Goal: Check status: Check status

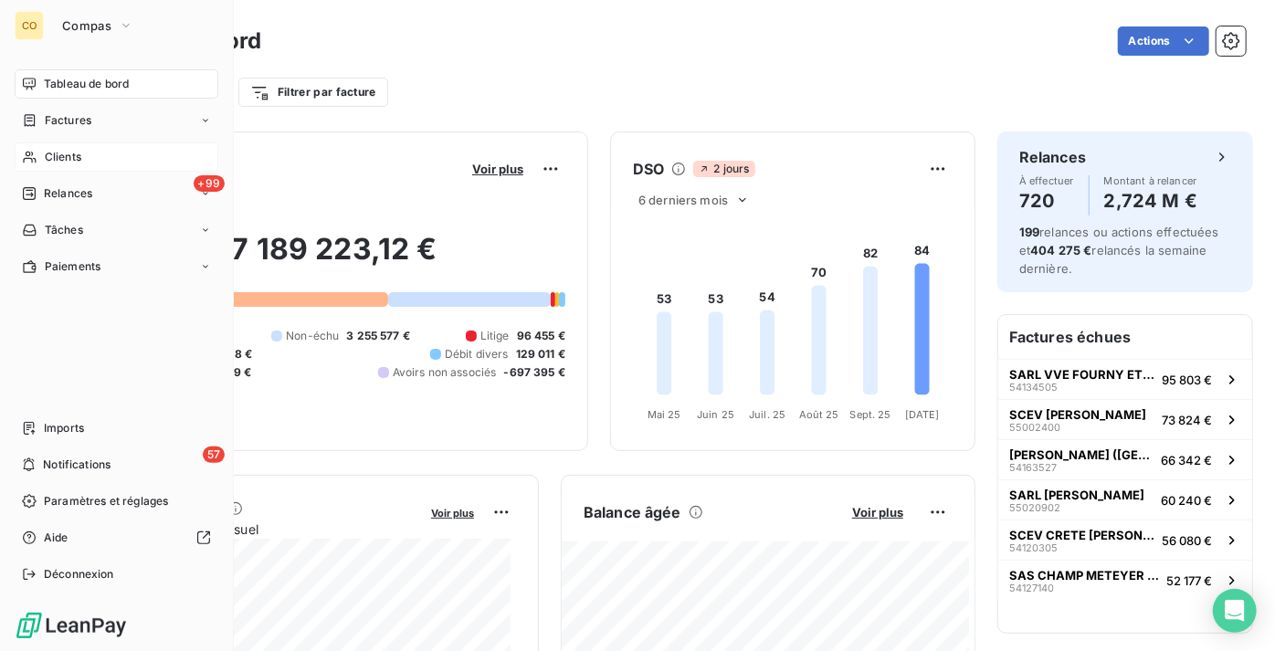
click at [58, 163] on span "Clients" at bounding box center [63, 157] width 37 height 16
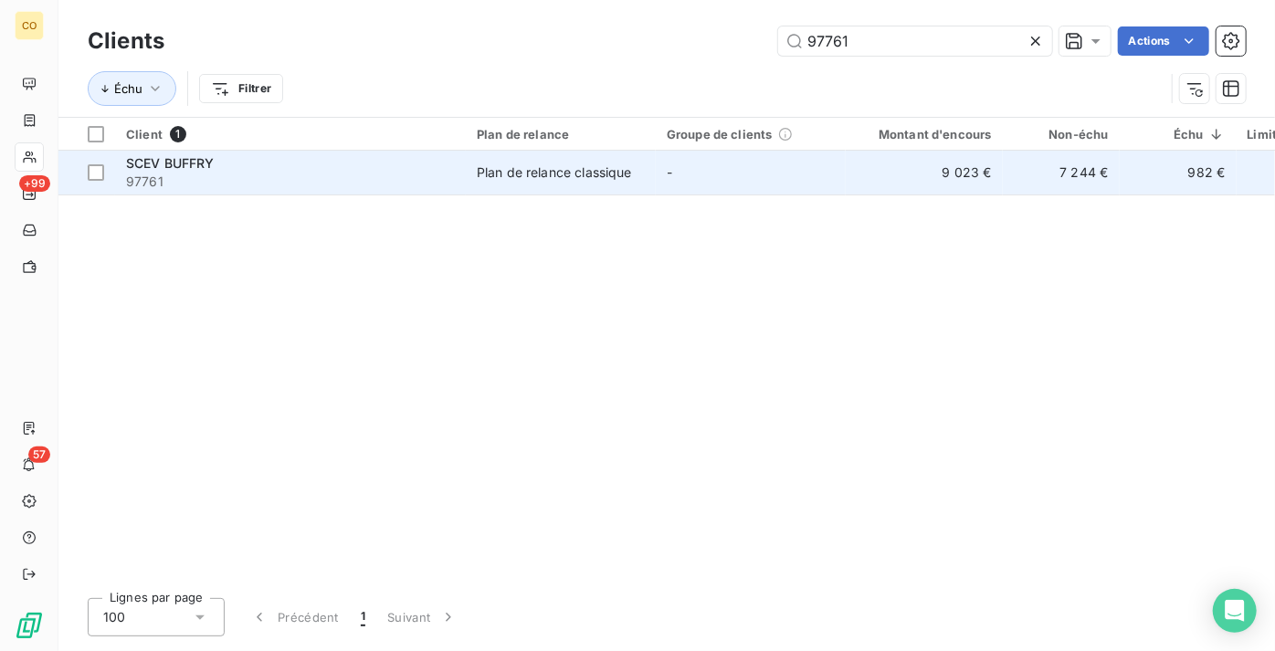
type input "97761"
click at [458, 176] on td "SCEV BUFFRY 97761" at bounding box center [290, 173] width 351 height 44
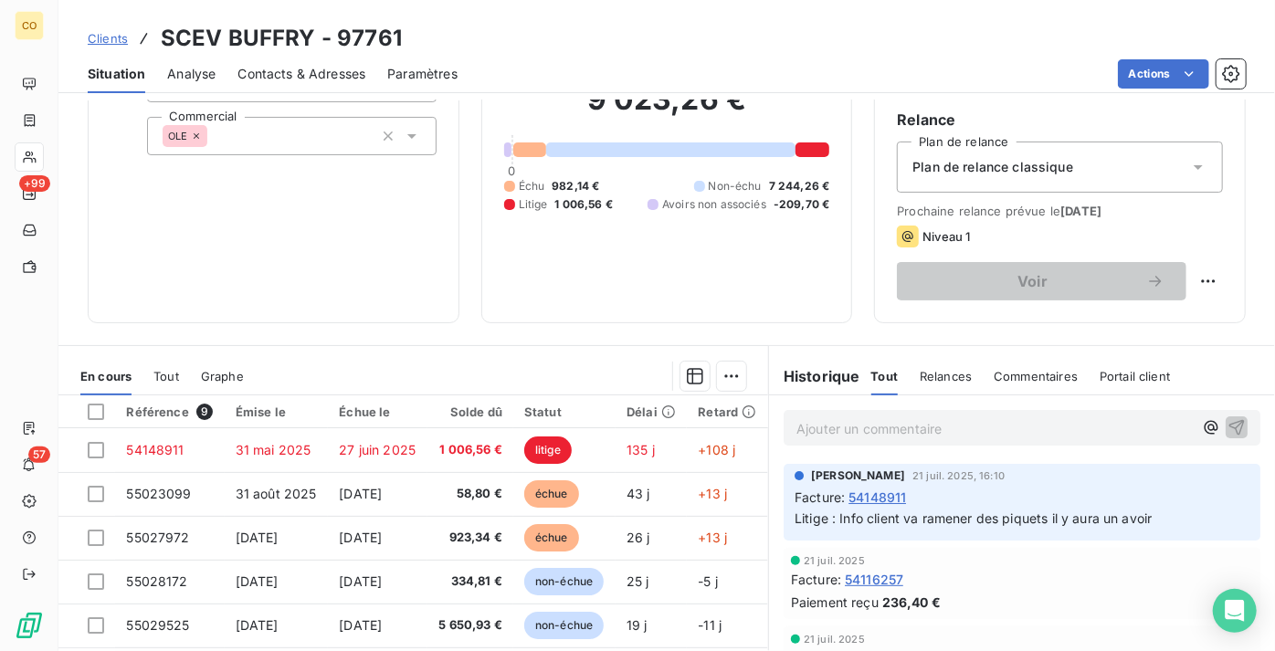
scroll to position [165, 0]
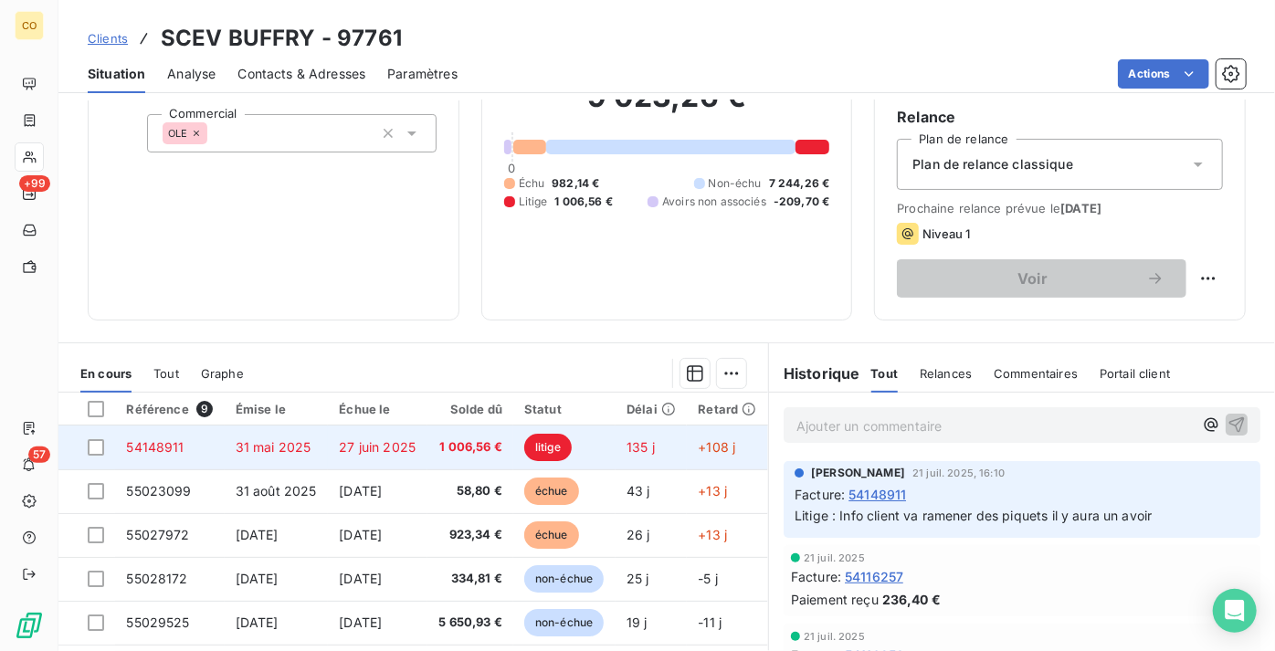
click at [468, 454] on span "1 006,56 €" at bounding box center [470, 447] width 64 height 18
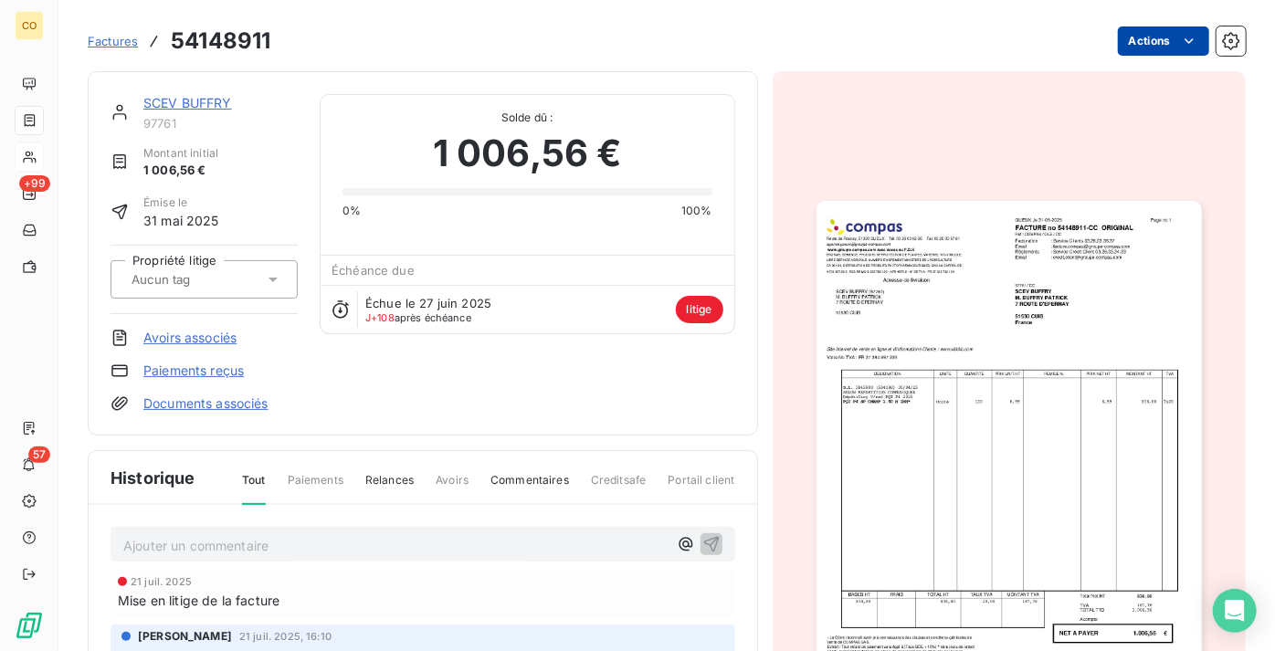
click at [1134, 43] on html "CO +99 57 Factures 54148911 Actions SCEV BUFFRY 97761 Montant initial 1 006,56 …" at bounding box center [637, 325] width 1275 height 651
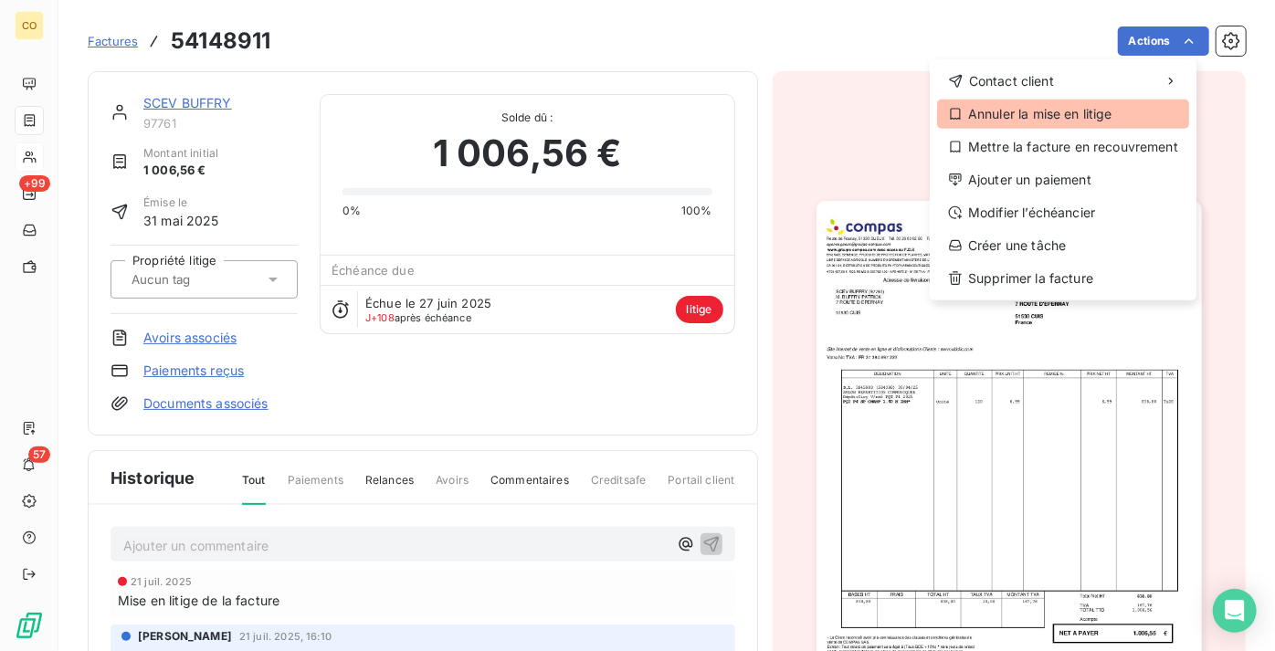
click at [1070, 114] on div "Annuler la mise en litige" at bounding box center [1063, 114] width 252 height 29
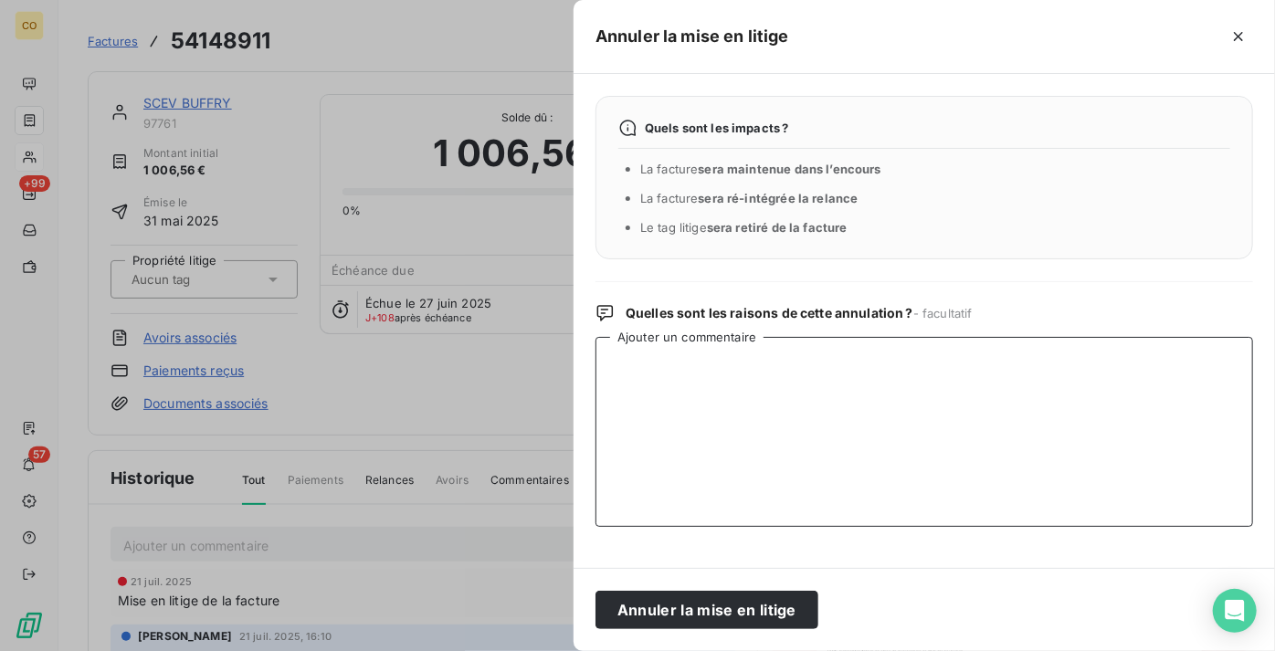
click at [767, 409] on textarea "Ajouter un commentaire" at bounding box center [924, 432] width 658 height 190
click at [835, 374] on textarea "Ac" at bounding box center [924, 432] width 658 height 190
paste textarea "55352217"
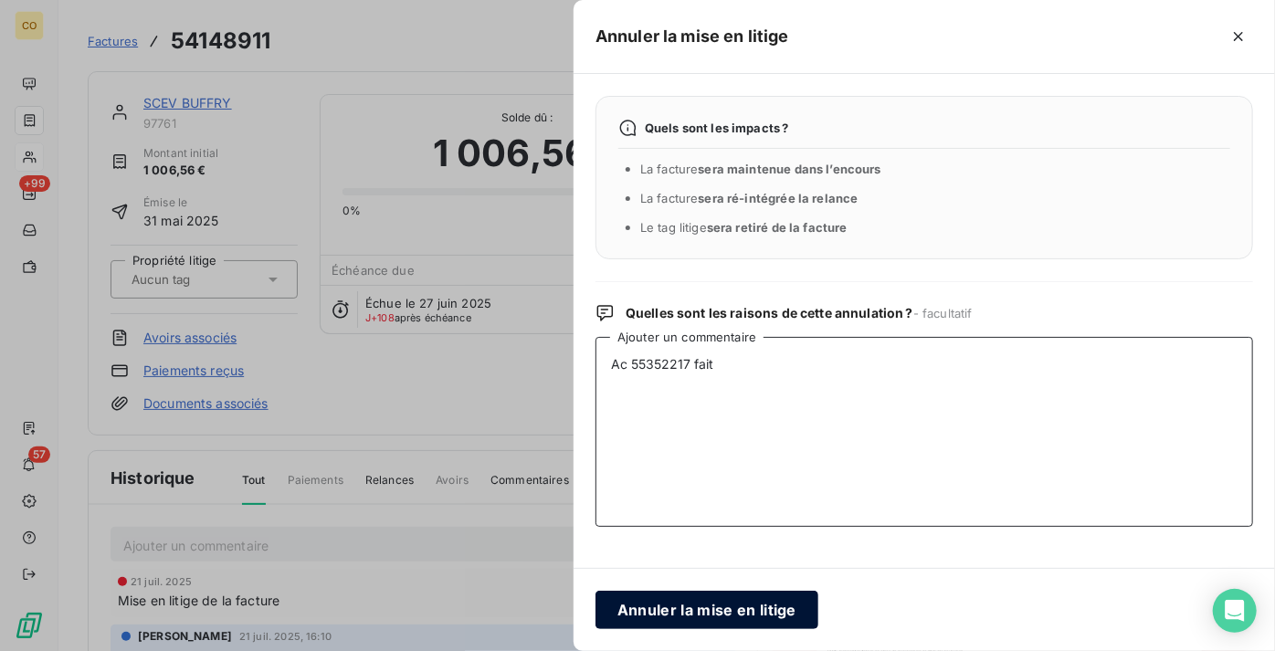
type textarea "Ac 55352217 fait"
click at [738, 609] on button "Annuler la mise en litige" at bounding box center [706, 610] width 223 height 38
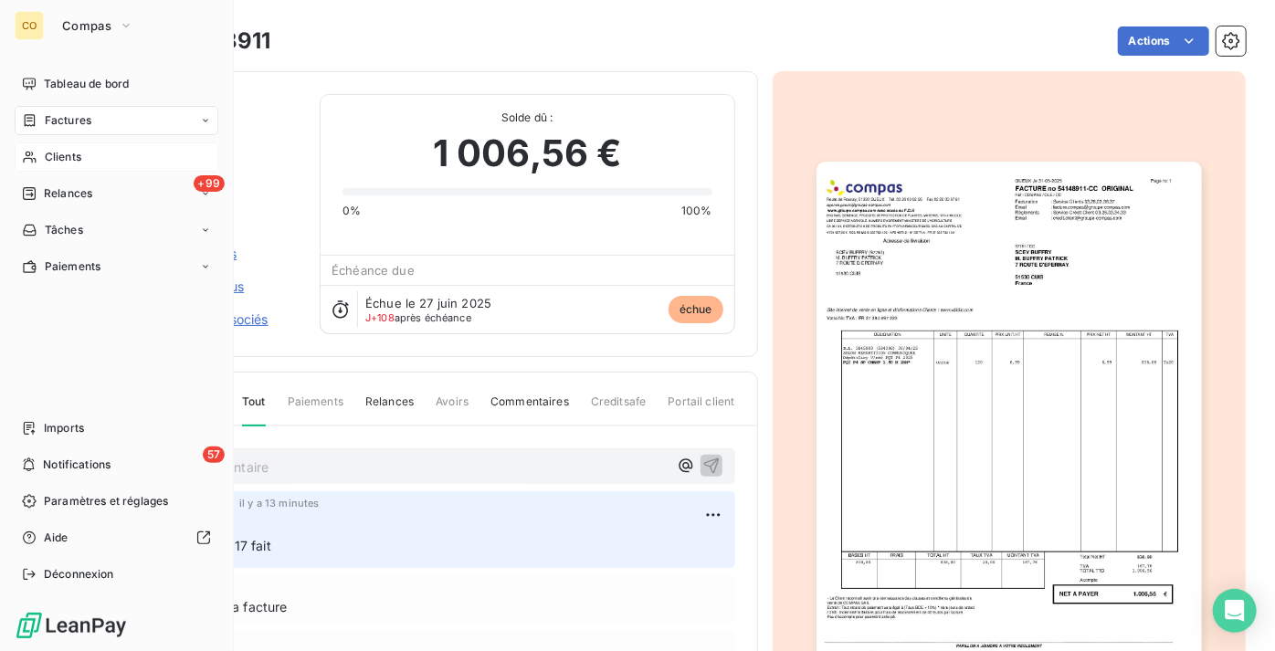
click at [42, 159] on div "Clients" at bounding box center [117, 156] width 204 height 29
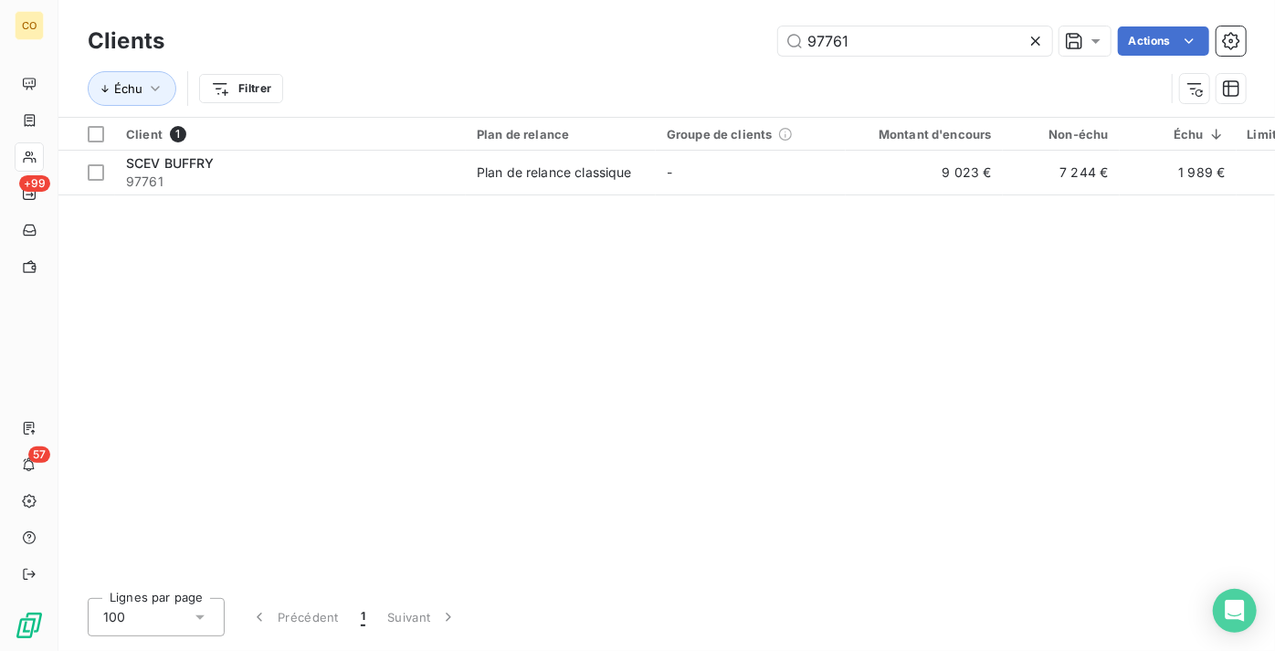
drag, startPoint x: 614, startPoint y: 16, endPoint x: 542, endPoint y: 9, distance: 72.4
click at [542, 9] on div "Clients 97761 Actions Échu Filtrer" at bounding box center [666, 58] width 1216 height 117
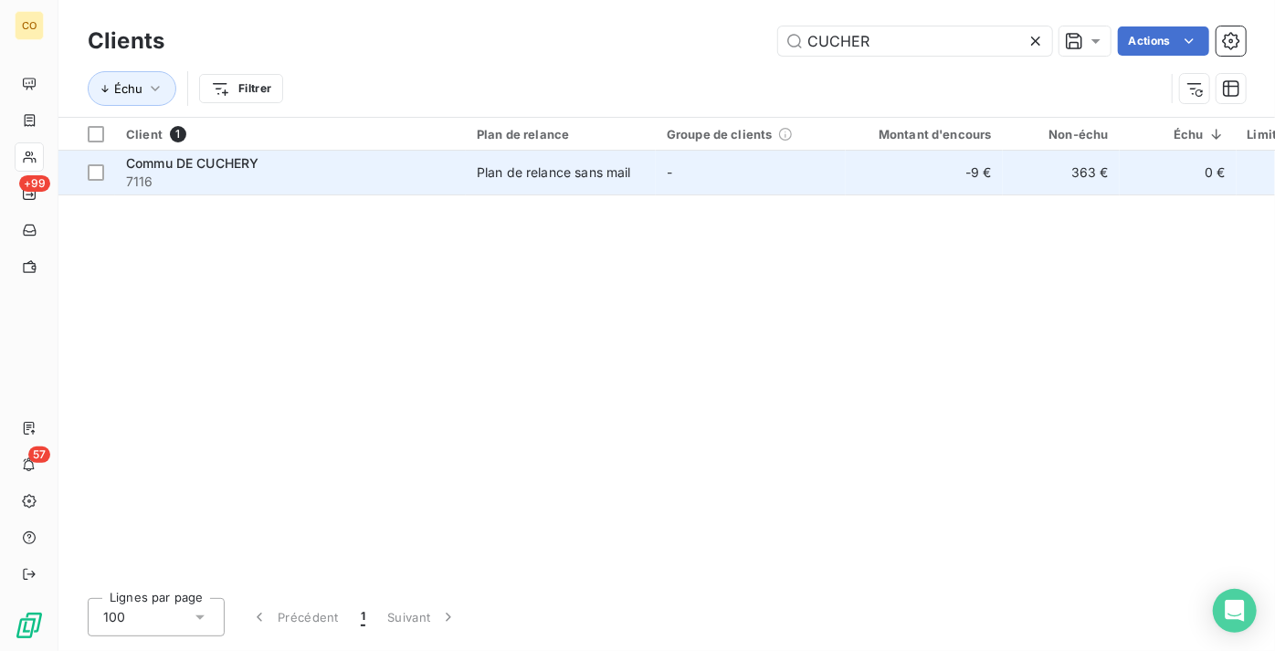
type input "CUCHER"
click at [427, 163] on div "Commu DE CUCHERY" at bounding box center [290, 163] width 329 height 18
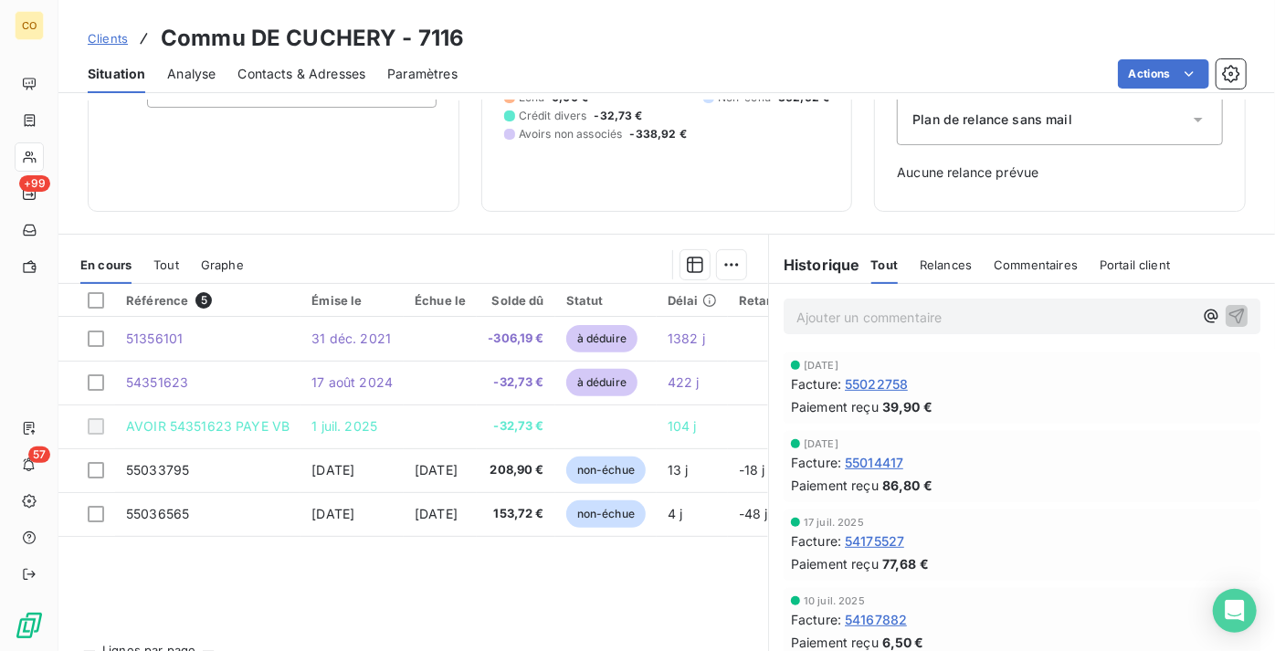
scroll to position [248, 0]
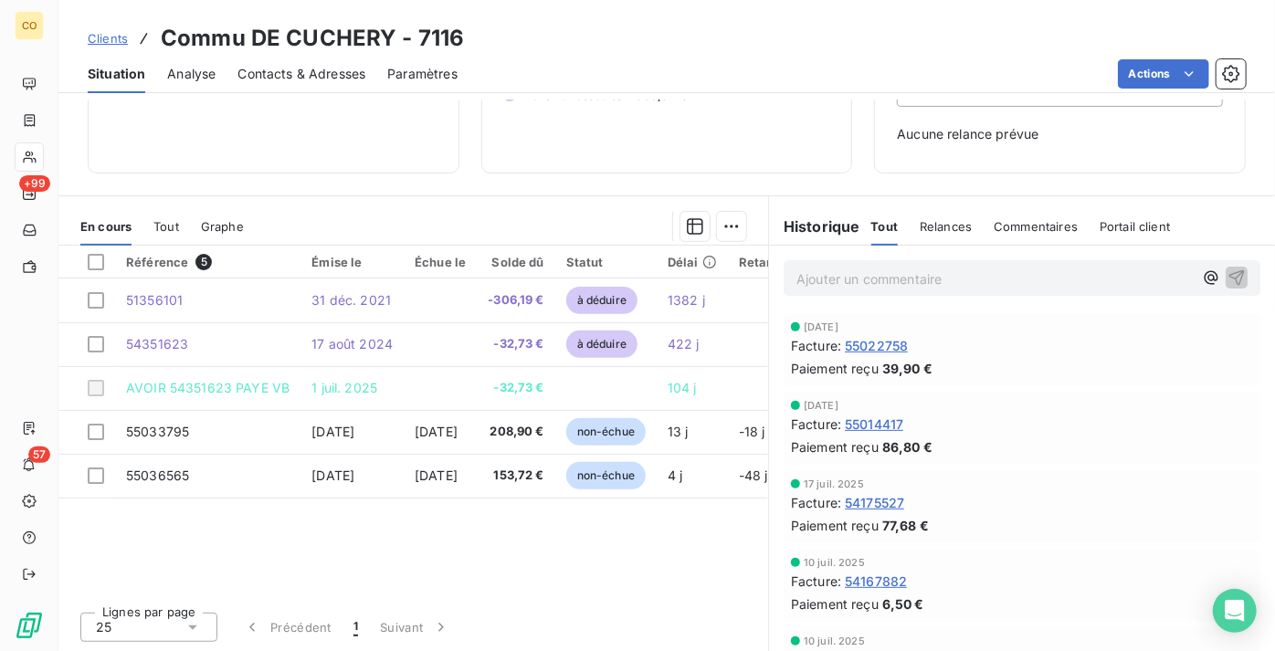
click at [116, 44] on span "Clients" at bounding box center [108, 38] width 40 height 15
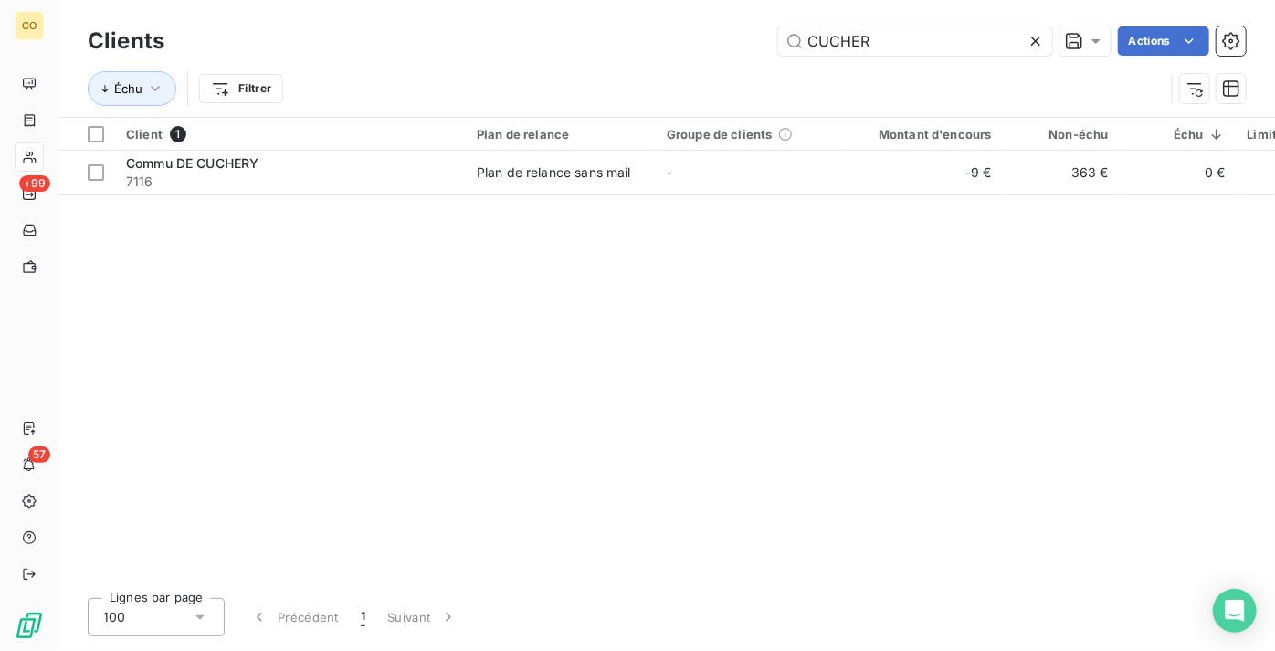
click at [663, 92] on div "Clients CUCHER Actions Échu Filtrer" at bounding box center [667, 69] width 1158 height 95
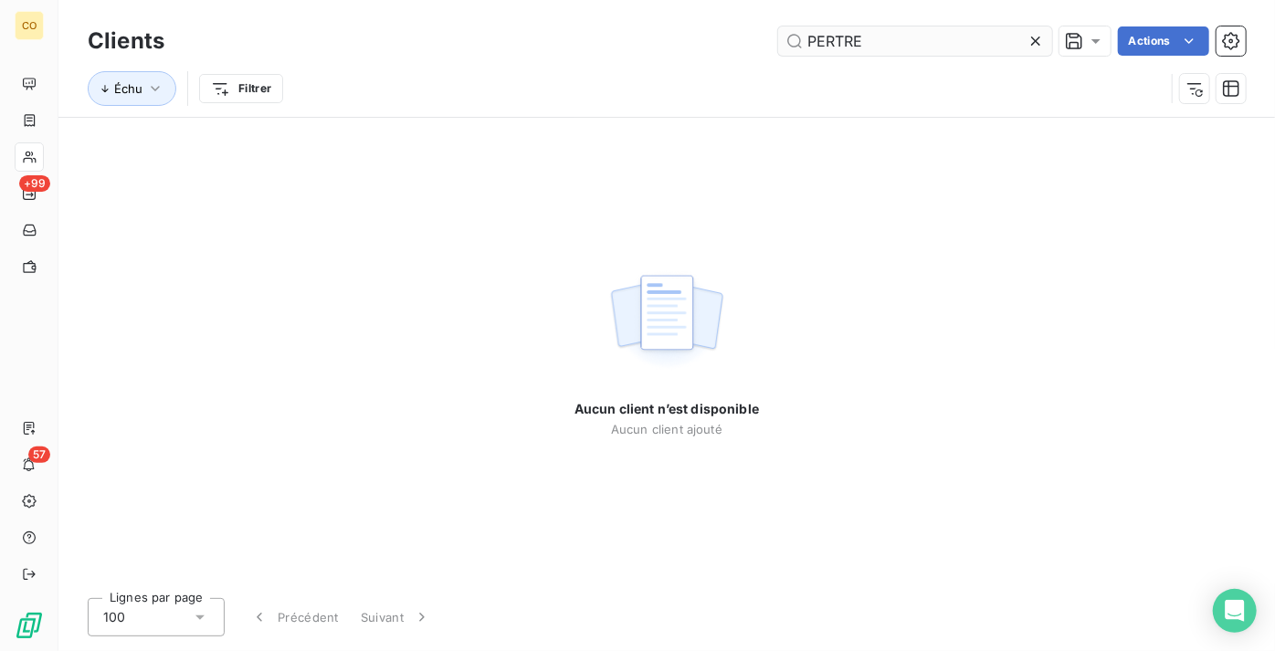
click at [810, 47] on input "PERTRE" at bounding box center [915, 40] width 274 height 29
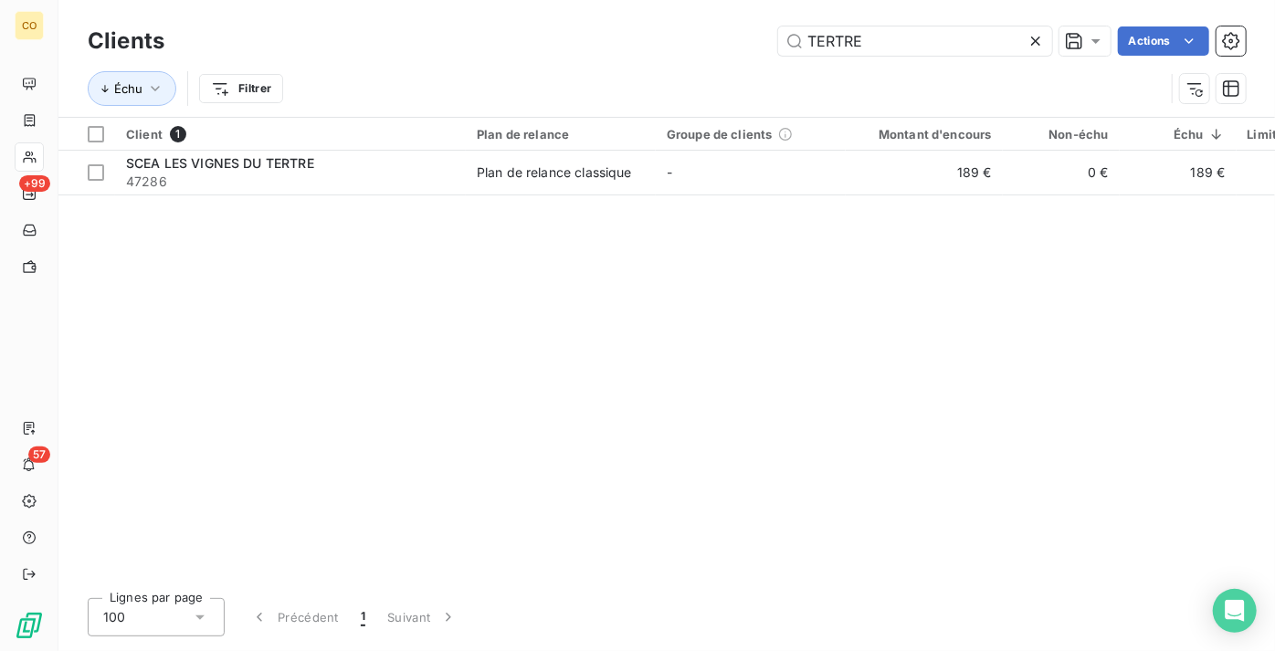
type input "TERTRE"
click at [524, 196] on div "Client 1 Plan de relance Groupe de clients Montant d'encours Non-échu Échu Limi…" at bounding box center [666, 351] width 1216 height 466
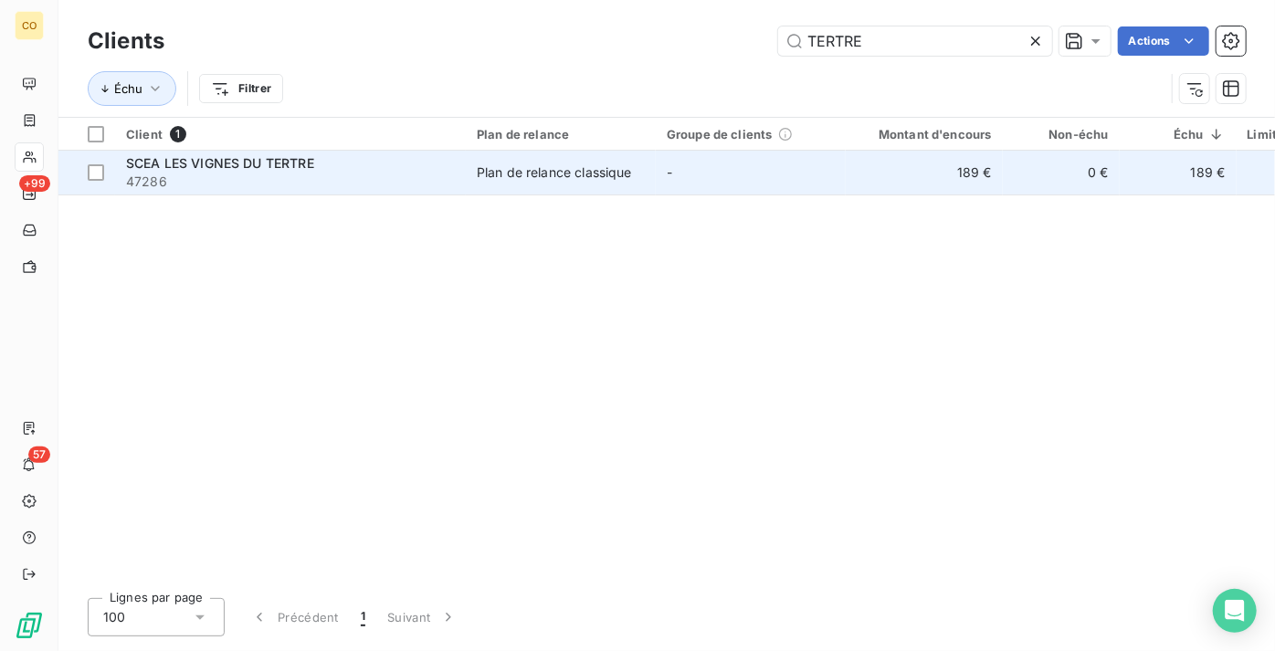
click at [532, 156] on td "Plan de relance classique" at bounding box center [561, 173] width 190 height 44
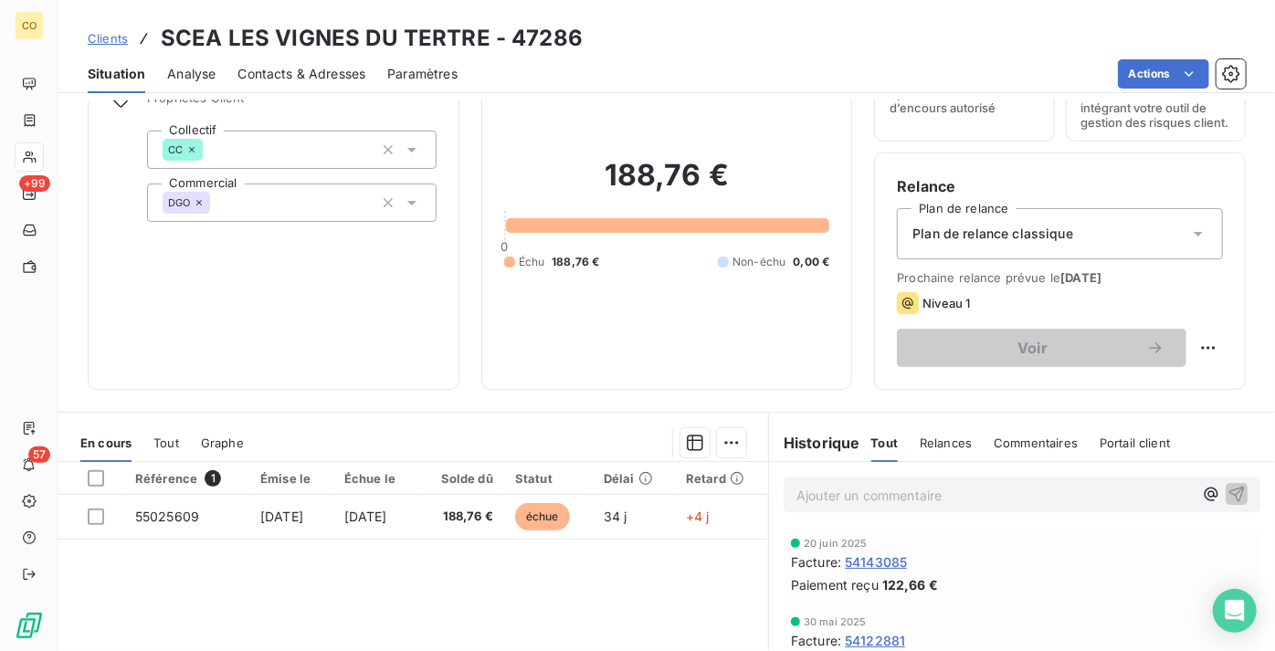
scroll to position [165, 0]
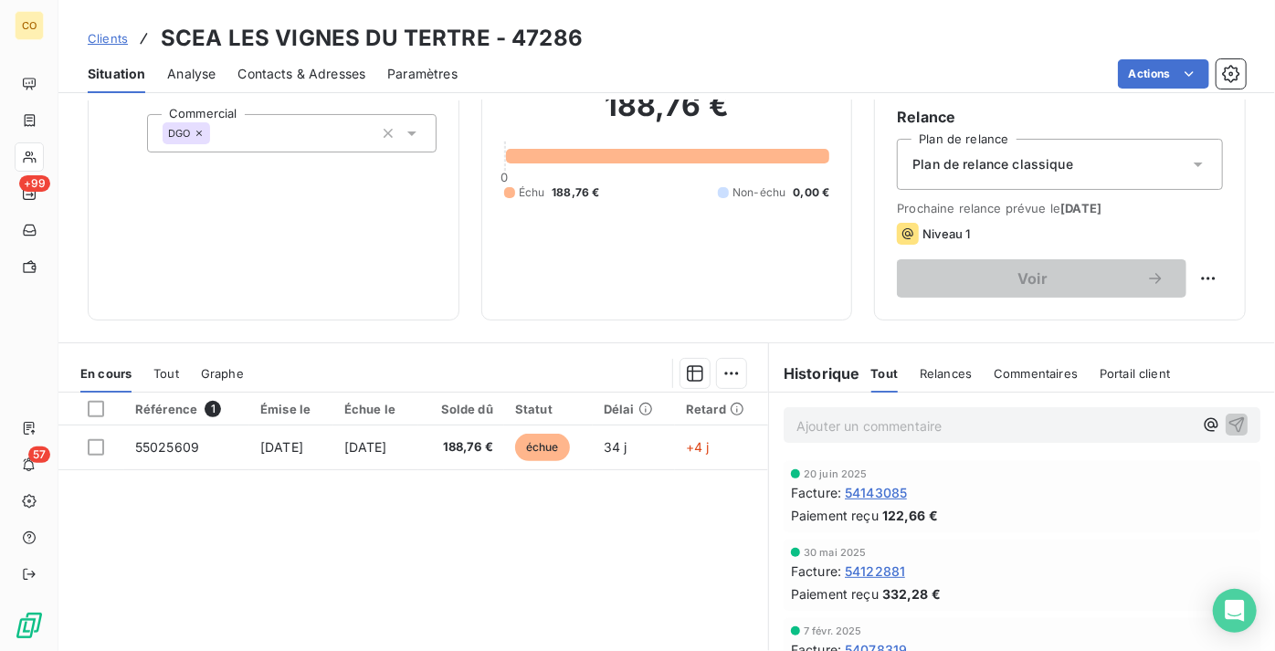
click at [110, 44] on span "Clients" at bounding box center [108, 38] width 40 height 15
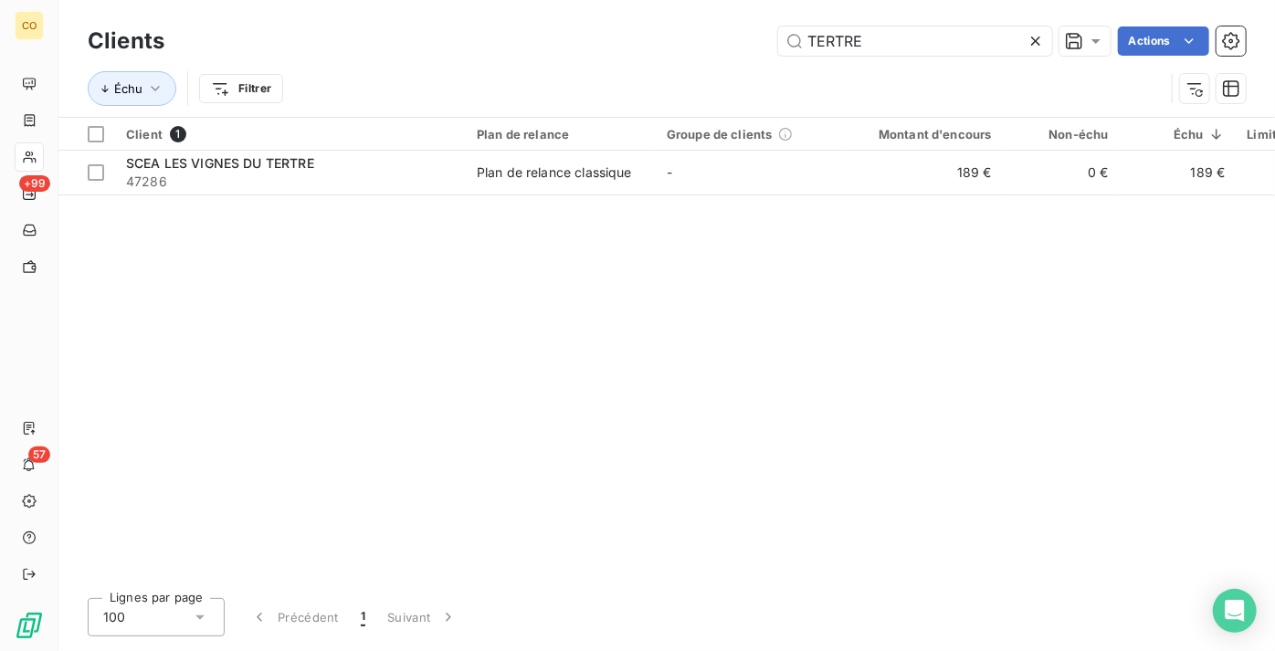
drag, startPoint x: 883, startPoint y: 37, endPoint x: 563, endPoint y: 59, distance: 320.4
click at [581, 61] on div "Clients TERTRE Actions Échu Filtrer" at bounding box center [667, 69] width 1158 height 95
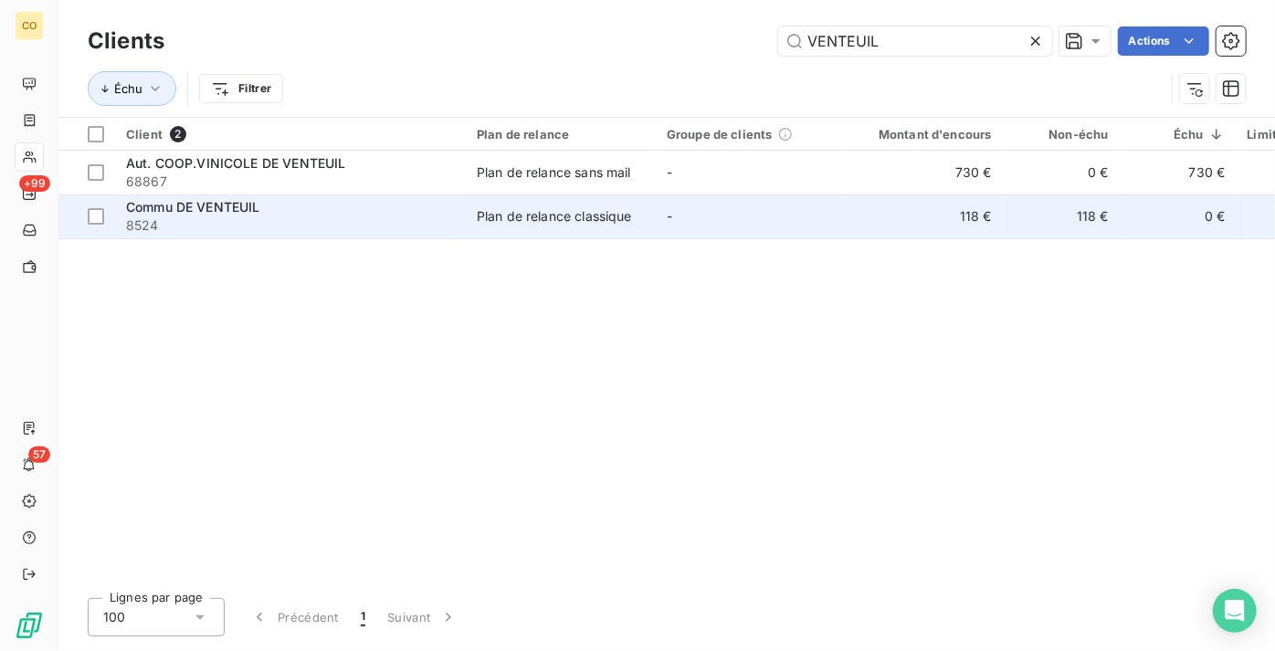
type input "VENTEUIL"
click at [260, 225] on span "8524" at bounding box center [290, 225] width 329 height 18
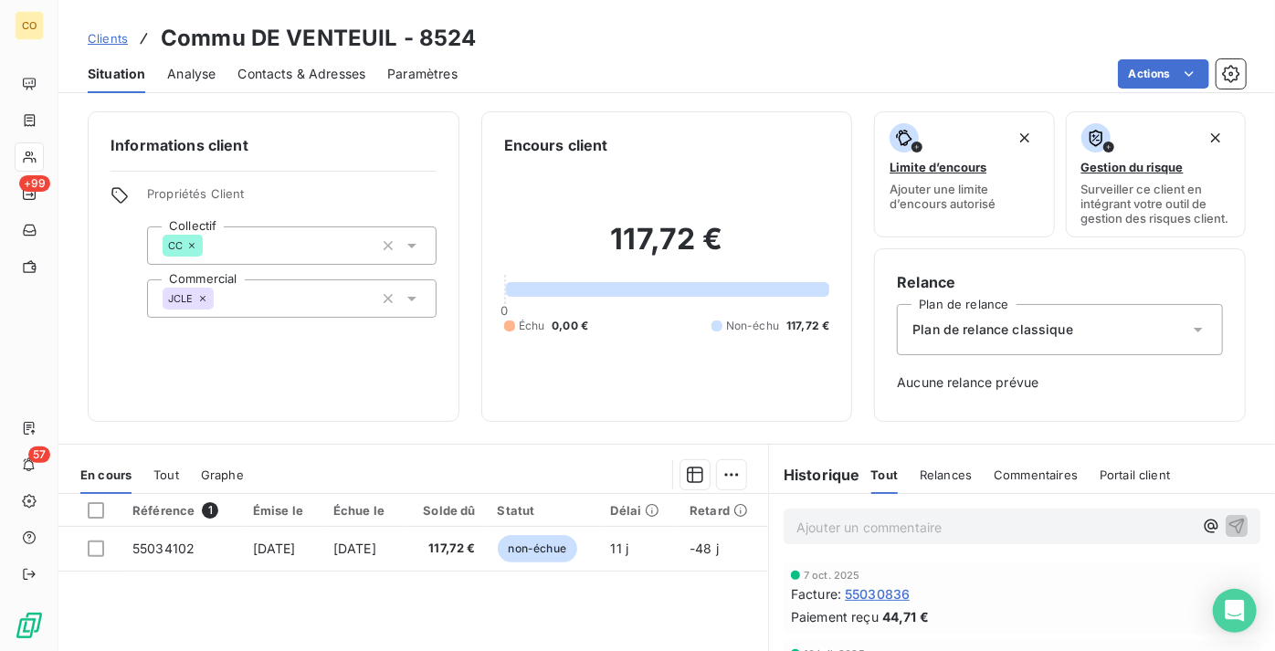
click at [115, 41] on span "Clients" at bounding box center [108, 38] width 40 height 15
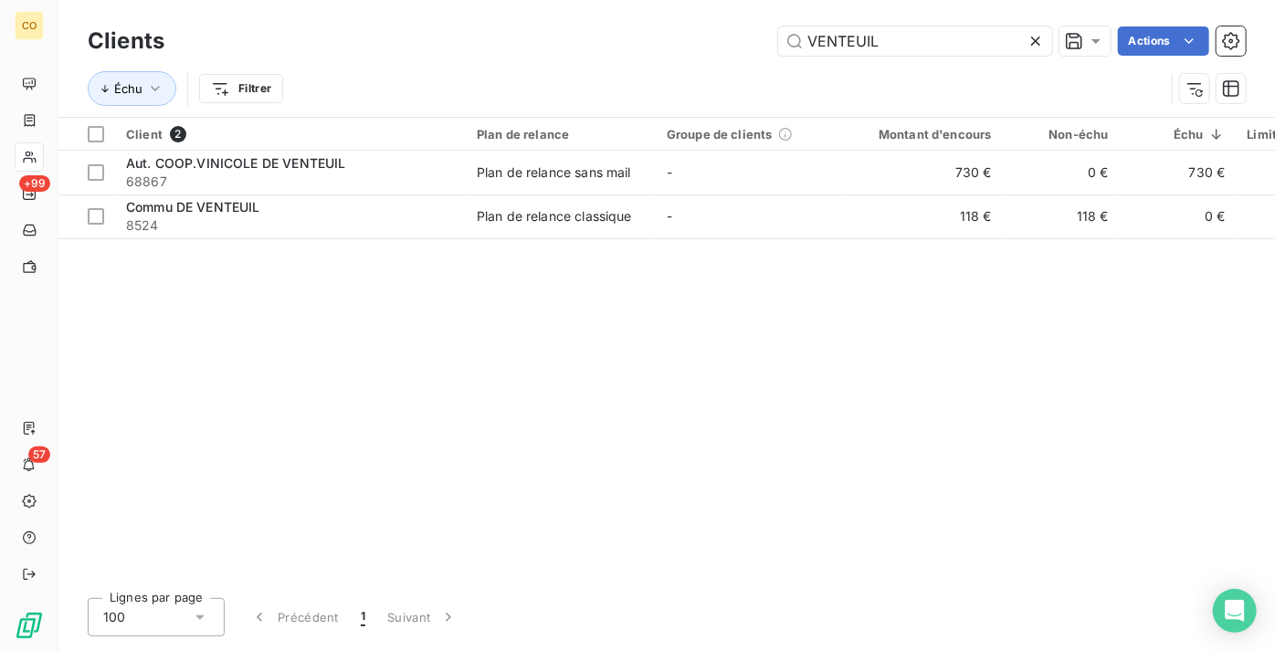
drag, startPoint x: 895, startPoint y: 41, endPoint x: 511, endPoint y: 79, distance: 385.5
click at [511, 79] on div "Clients VENTEUIL Actions Échu Filtrer" at bounding box center [667, 69] width 1158 height 95
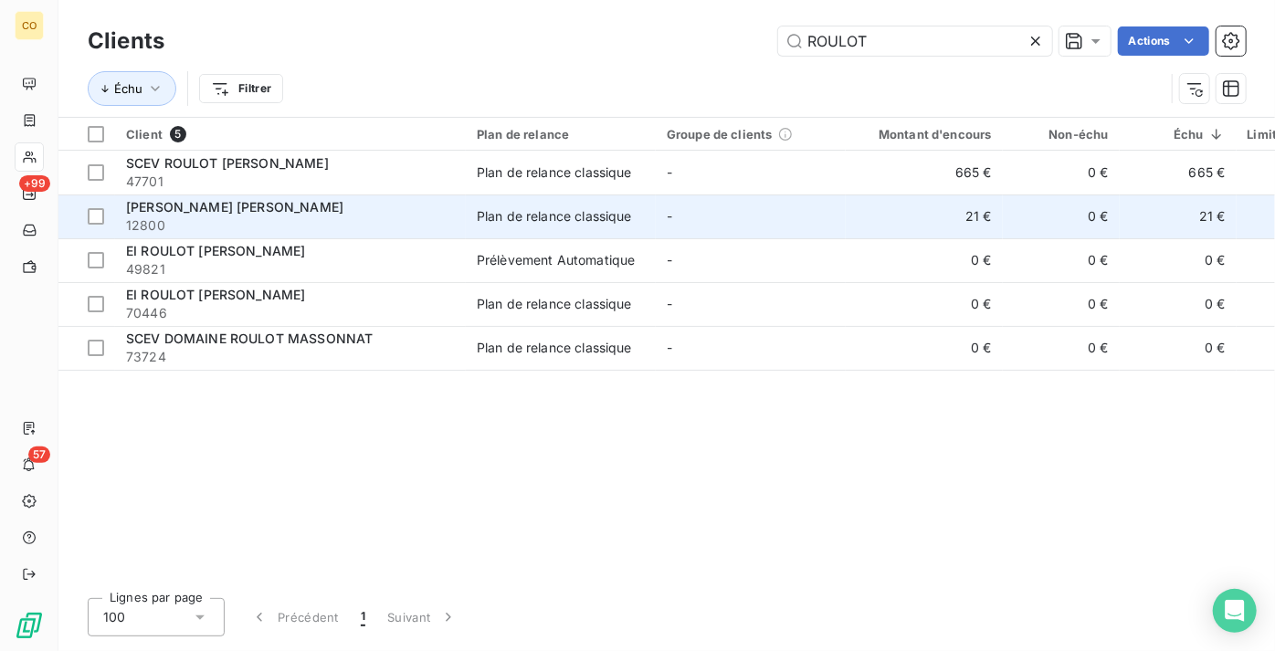
type input "ROULOT"
click at [288, 210] on div "[PERSON_NAME] [PERSON_NAME]" at bounding box center [290, 207] width 329 height 18
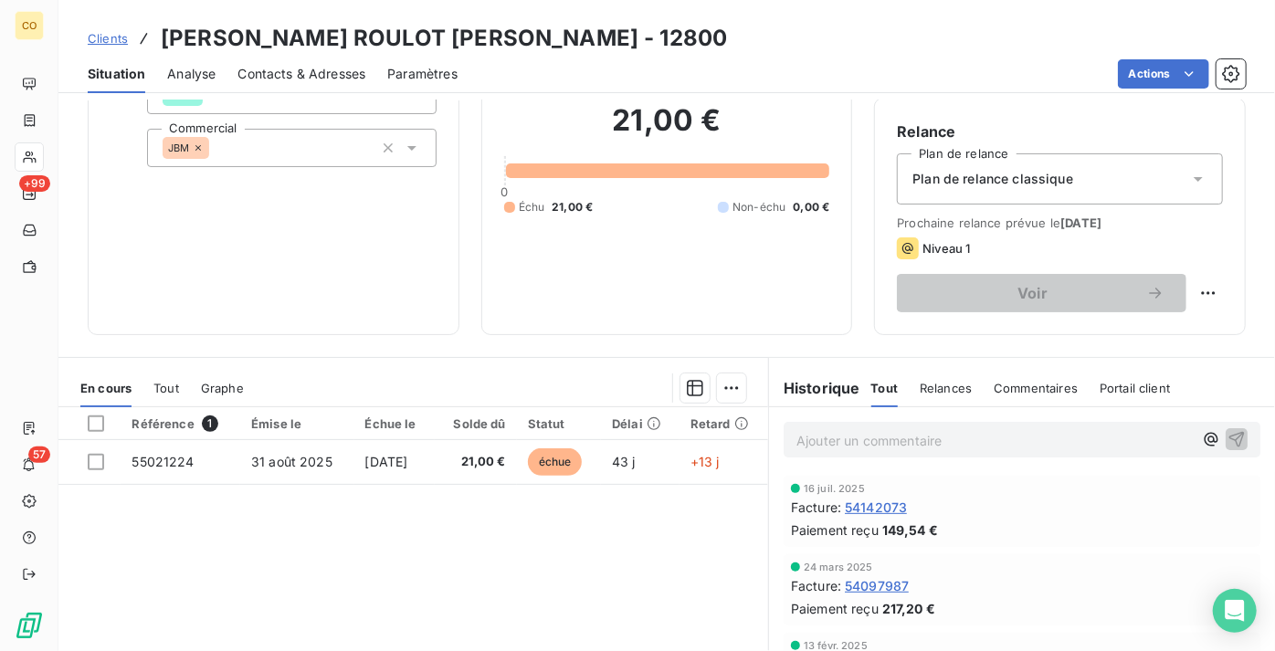
scroll to position [248, 0]
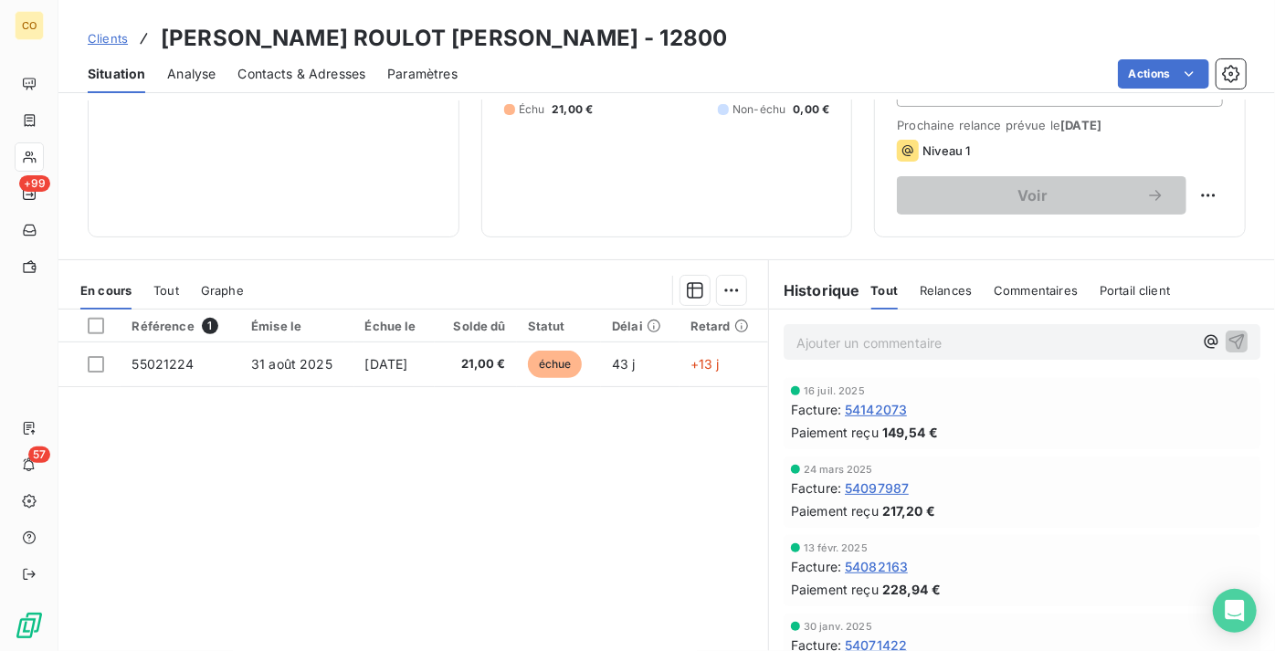
click at [97, 46] on link "Clients" at bounding box center [108, 38] width 40 height 18
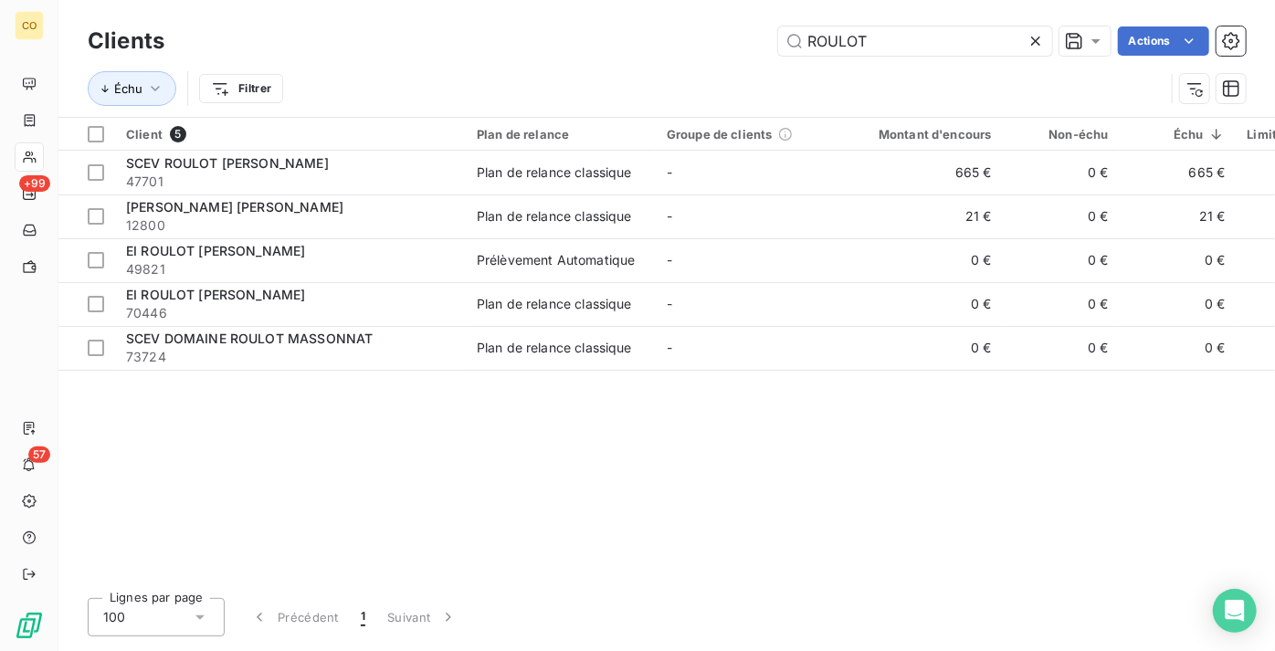
drag, startPoint x: 633, startPoint y: -1, endPoint x: 281, endPoint y: -6, distance: 351.6
click at [281, 0] on html "CO +99 57 Clients ROULOT Actions Échu Filtrer Client 5 Plan de relance Groupe d…" at bounding box center [637, 325] width 1275 height 651
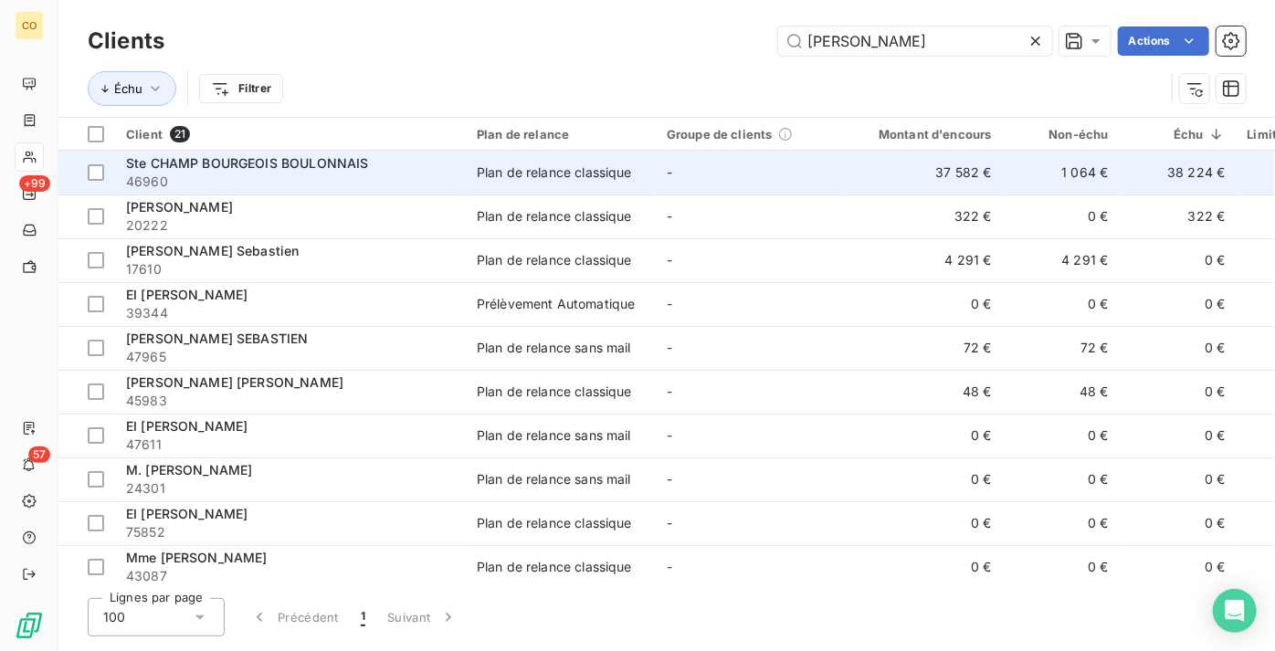
type input "[PERSON_NAME]"
click at [239, 168] on span "Ste CHAMP BOURGEOIS BOULONNAIS" at bounding box center [247, 163] width 243 height 16
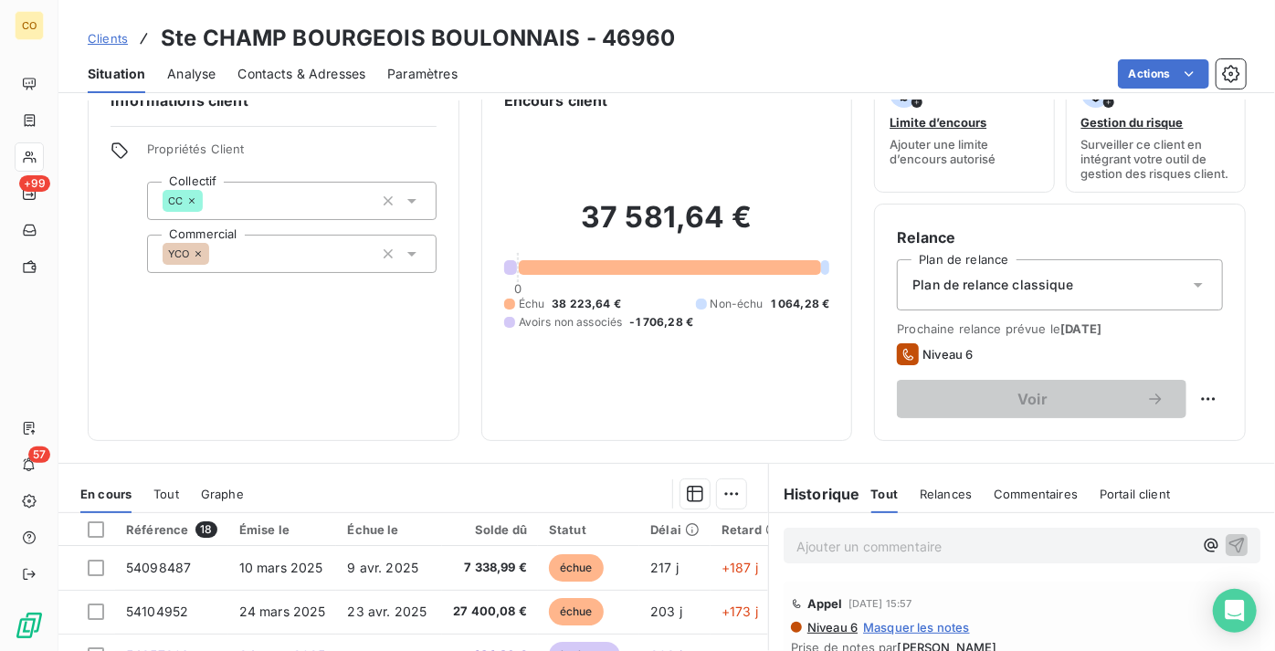
scroll to position [82, 0]
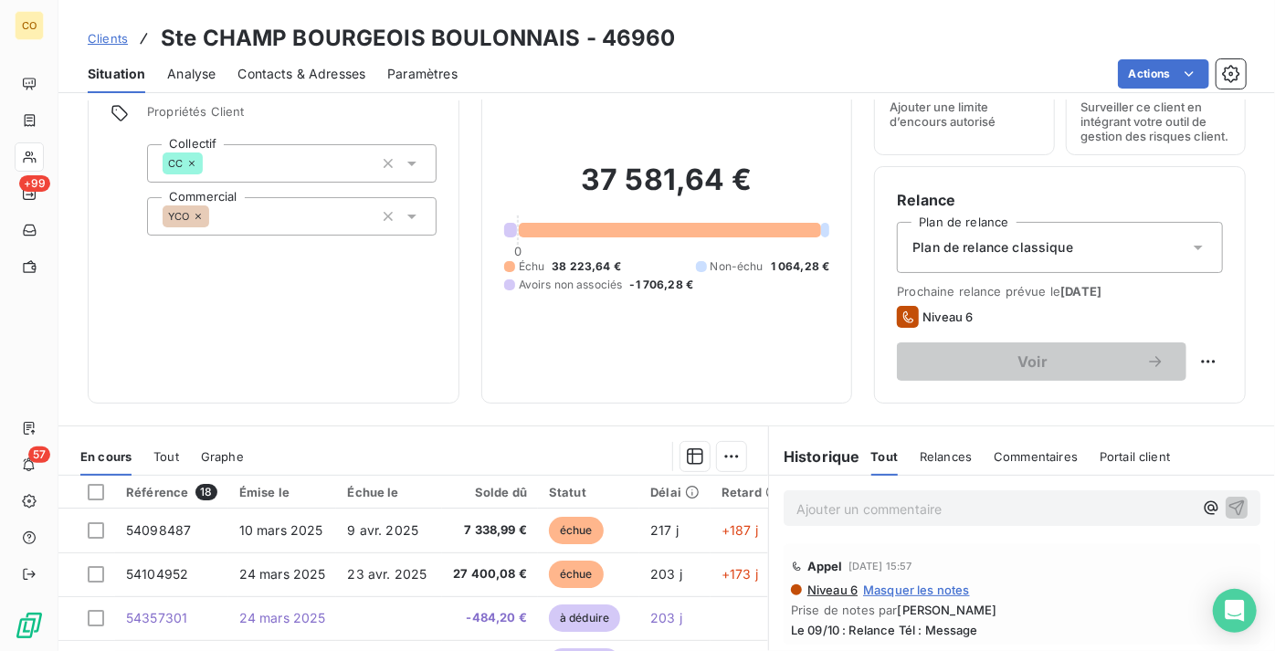
click at [878, 519] on p "Ajouter un commentaire ﻿" at bounding box center [994, 509] width 396 height 23
